Goal: Answer question/provide support

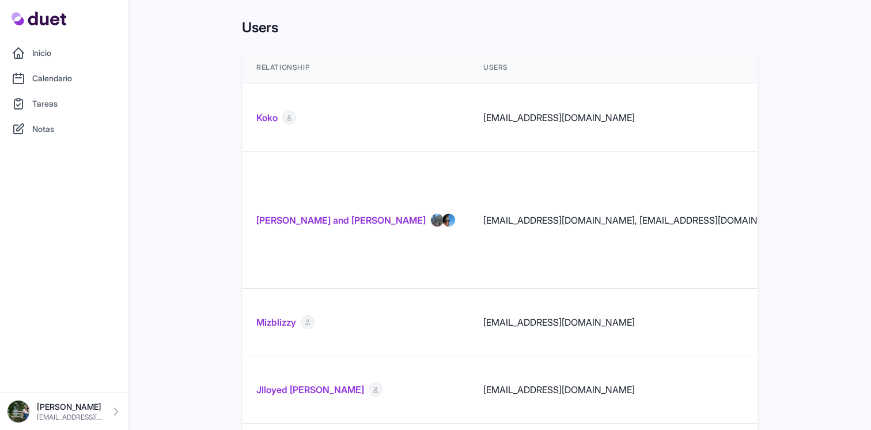
click at [318, 213] on link "[PERSON_NAME] and [PERSON_NAME]" at bounding box center [340, 220] width 169 height 14
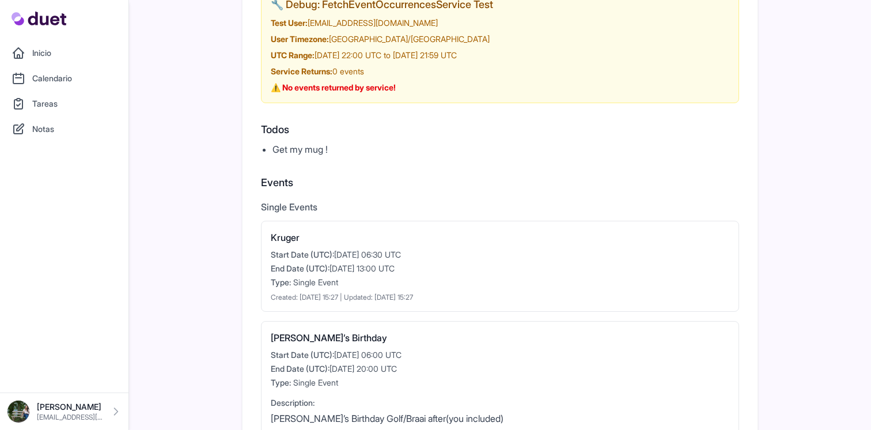
scroll to position [189, 0]
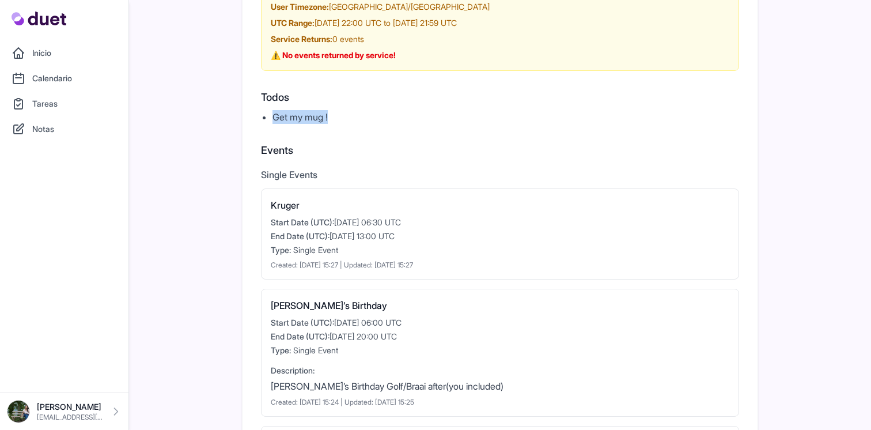
drag, startPoint x: 301, startPoint y: 122, endPoint x: 239, endPoint y: 118, distance: 61.7
click at [239, 118] on div "Back [PERSON_NAME] and [PERSON_NAME] Activities [PERSON_NAME] App: Downloaded […" at bounding box center [435, 260] width 871 height 899
drag, startPoint x: 256, startPoint y: 211, endPoint x: 241, endPoint y: 212, distance: 14.4
click at [241, 212] on div "Back [PERSON_NAME] and [PERSON_NAME] Activities [PERSON_NAME] App: Downloaded […" at bounding box center [435, 260] width 871 height 899
drag, startPoint x: 301, startPoint y: 302, endPoint x: 268, endPoint y: 300, distance: 32.9
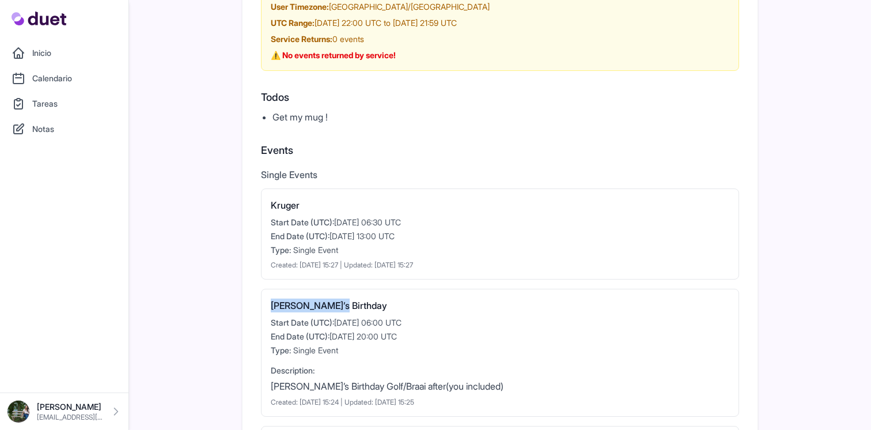
click at [268, 300] on div "[PERSON_NAME]’s Birthday Start Date (UTC): [DATE] 06:00 UTC End Date (UTC): [DA…" at bounding box center [500, 352] width 478 height 128
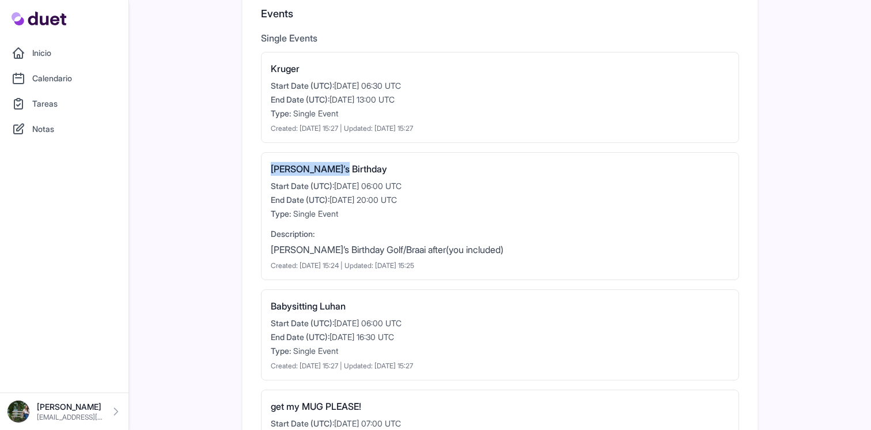
scroll to position [336, 0]
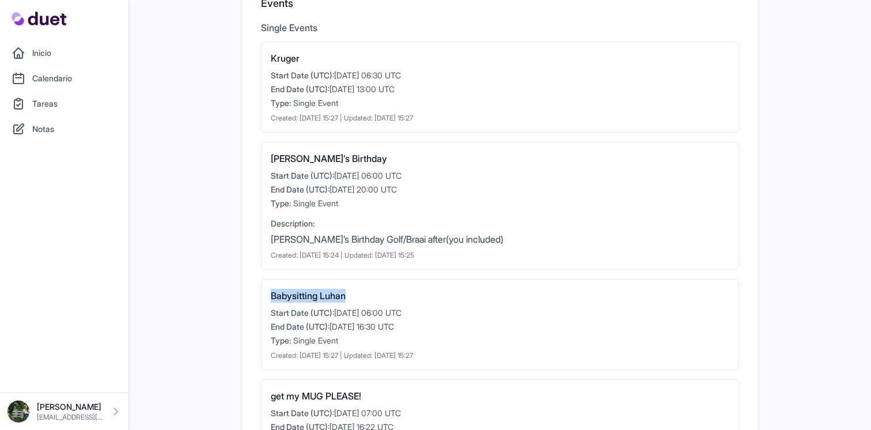
drag, startPoint x: 317, startPoint y: 303, endPoint x: 252, endPoint y: 300, distance: 65.7
click at [252, 300] on div "[PERSON_NAME] App: Downloaded [PERSON_NAME] App: Downloaded 🔧 Debug: FetchEvent…" at bounding box center [499, 145] width 515 height 833
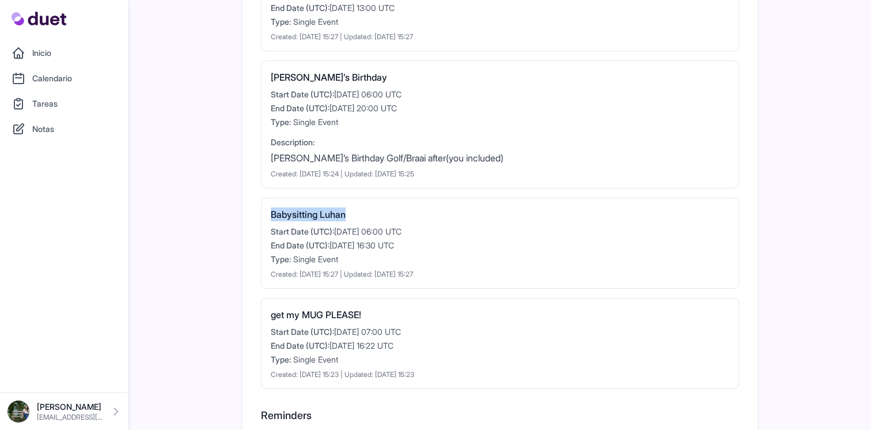
scroll to position [424, 0]
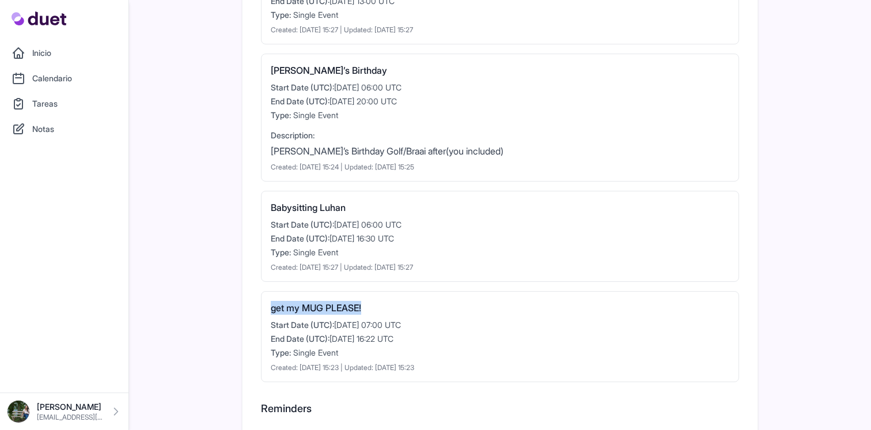
drag, startPoint x: 379, startPoint y: 308, endPoint x: 236, endPoint y: 308, distance: 143.4
click at [236, 308] on div "Back [PERSON_NAME] and [PERSON_NAME] Activities [PERSON_NAME] App: Downloaded […" at bounding box center [435, 25] width 871 height 899
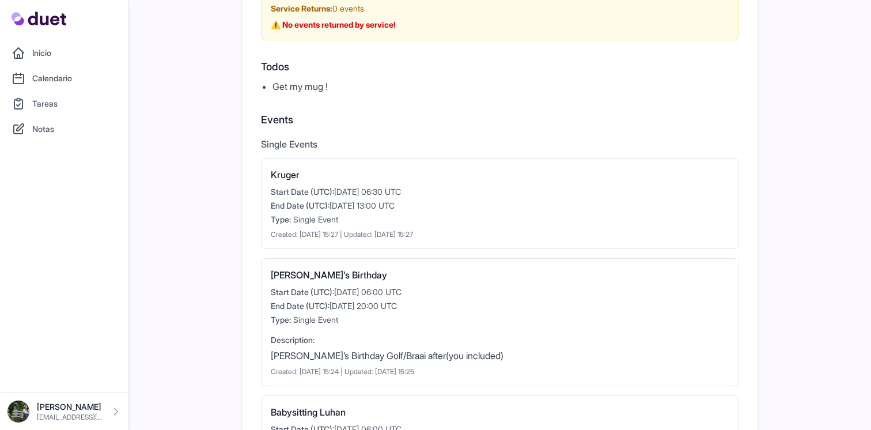
scroll to position [0, 0]
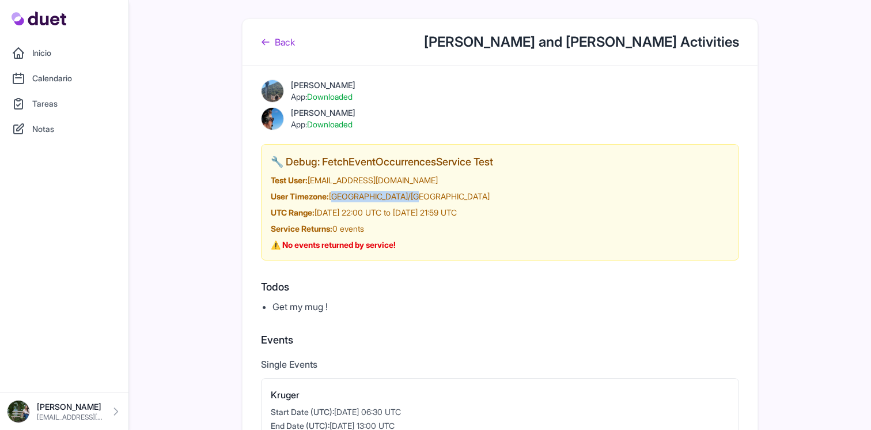
drag, startPoint x: 334, startPoint y: 198, endPoint x: 413, endPoint y: 200, distance: 78.9
click at [413, 200] on div "User Timezone: [GEOGRAPHIC_DATA]/[GEOGRAPHIC_DATA]" at bounding box center [500, 197] width 458 height 12
click at [390, 195] on div "User Timezone: [GEOGRAPHIC_DATA]/[GEOGRAPHIC_DATA]" at bounding box center [500, 197] width 458 height 12
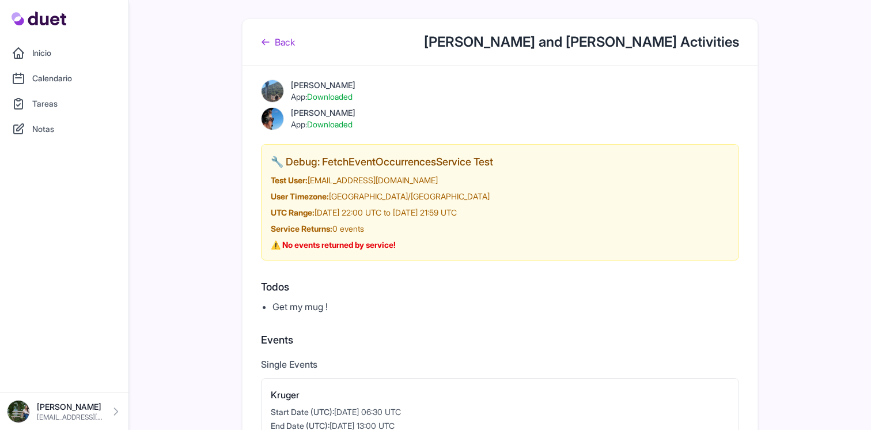
drag, startPoint x: 370, startPoint y: 200, endPoint x: 343, endPoint y: 196, distance: 27.4
click at [370, 200] on div "User Timezone: [GEOGRAPHIC_DATA]/[GEOGRAPHIC_DATA]" at bounding box center [500, 197] width 458 height 12
drag, startPoint x: 336, startPoint y: 196, endPoint x: 415, endPoint y: 195, distance: 78.9
click at [415, 195] on div "User Timezone: [GEOGRAPHIC_DATA]/[GEOGRAPHIC_DATA]" at bounding box center [500, 197] width 458 height 12
copy div "[GEOGRAPHIC_DATA]/[GEOGRAPHIC_DATA]"
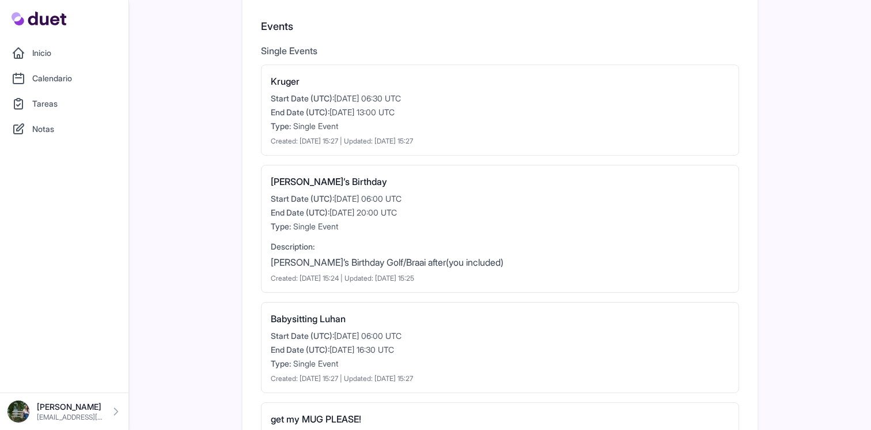
scroll to position [318, 0]
